Goal: Transaction & Acquisition: Purchase product/service

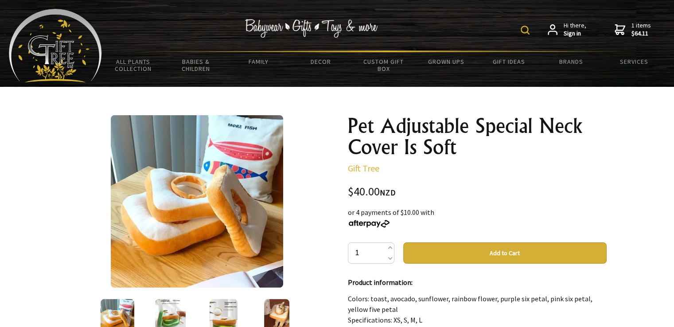
click at [416, 249] on button "Add to Cart" at bounding box center [504, 252] width 203 height 21
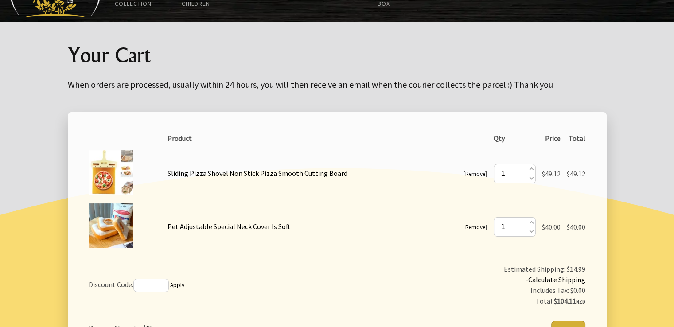
scroll to position [99, 0]
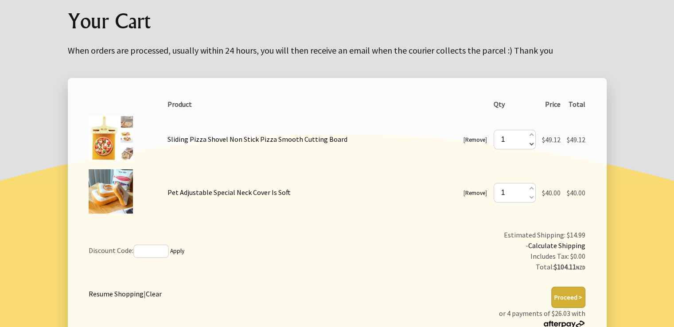
click at [529, 146] on span at bounding box center [530, 144] width 4 height 10
type input "0"
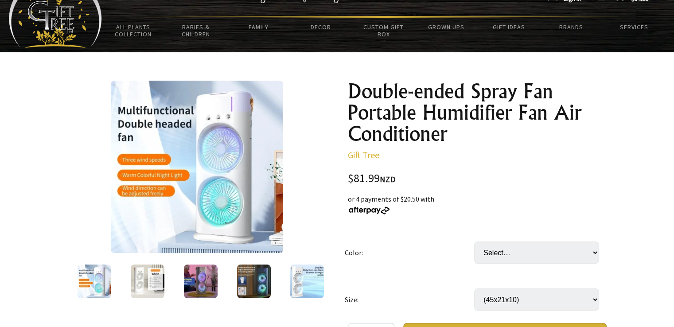
scroll to position [46, 0]
